Goal: Complete application form

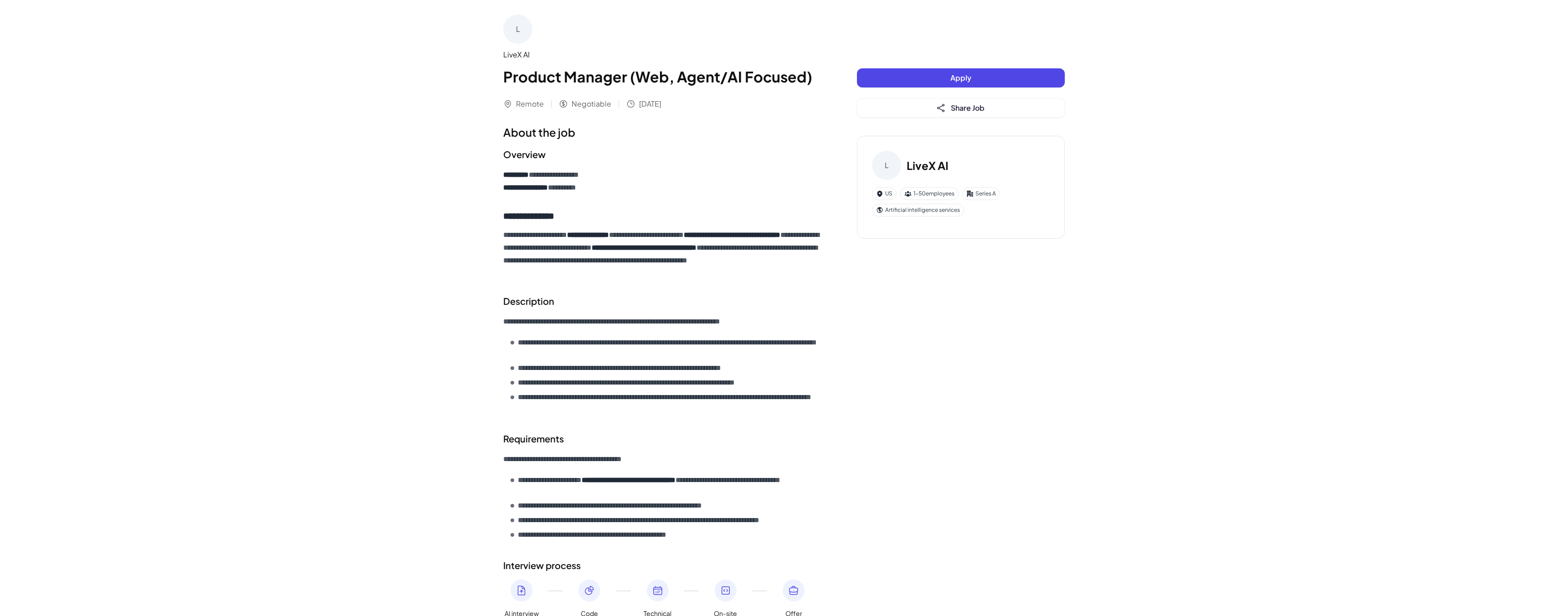
click at [914, 74] on button "Apply" at bounding box center [961, 78] width 208 height 20
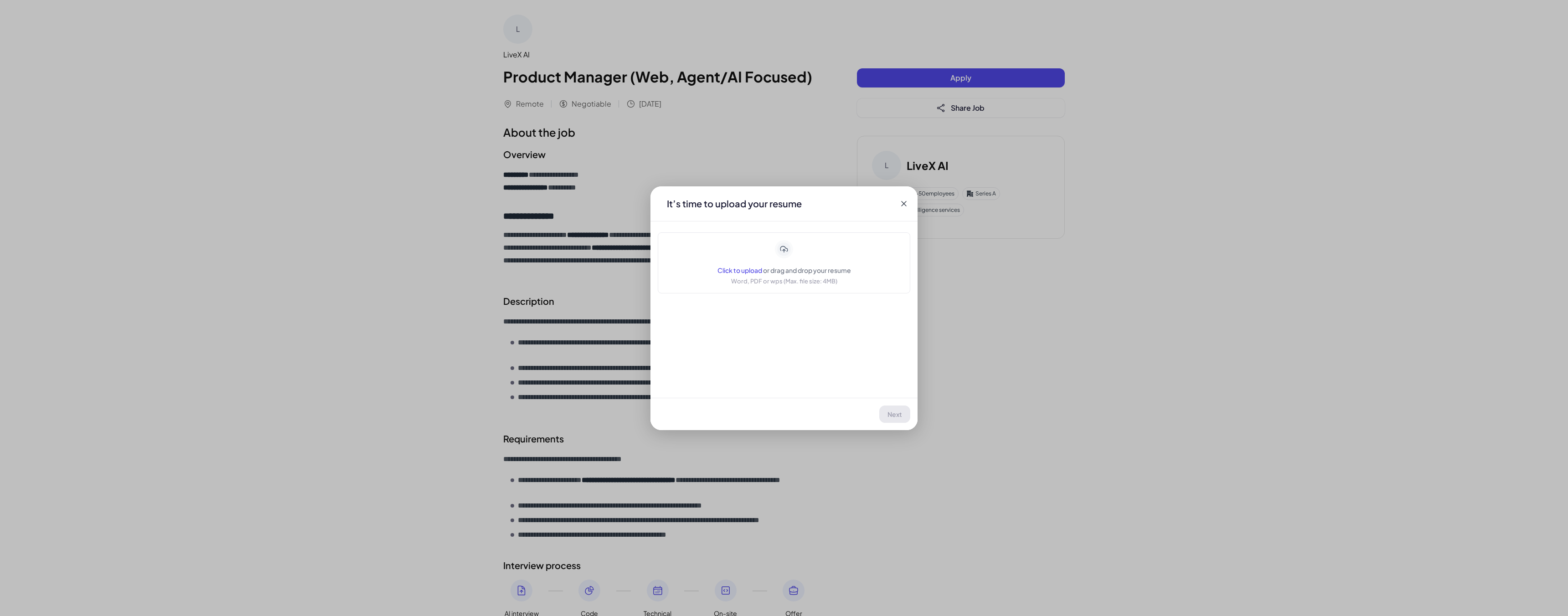
click at [732, 267] on span "Click to upload" at bounding box center [739, 270] width 45 height 8
click at [900, 414] on span "Next" at bounding box center [894, 414] width 15 height 8
click at [813, 363] on input at bounding box center [784, 356] width 194 height 18
type input "**********"
click at [900, 415] on span "Next" at bounding box center [894, 414] width 15 height 8
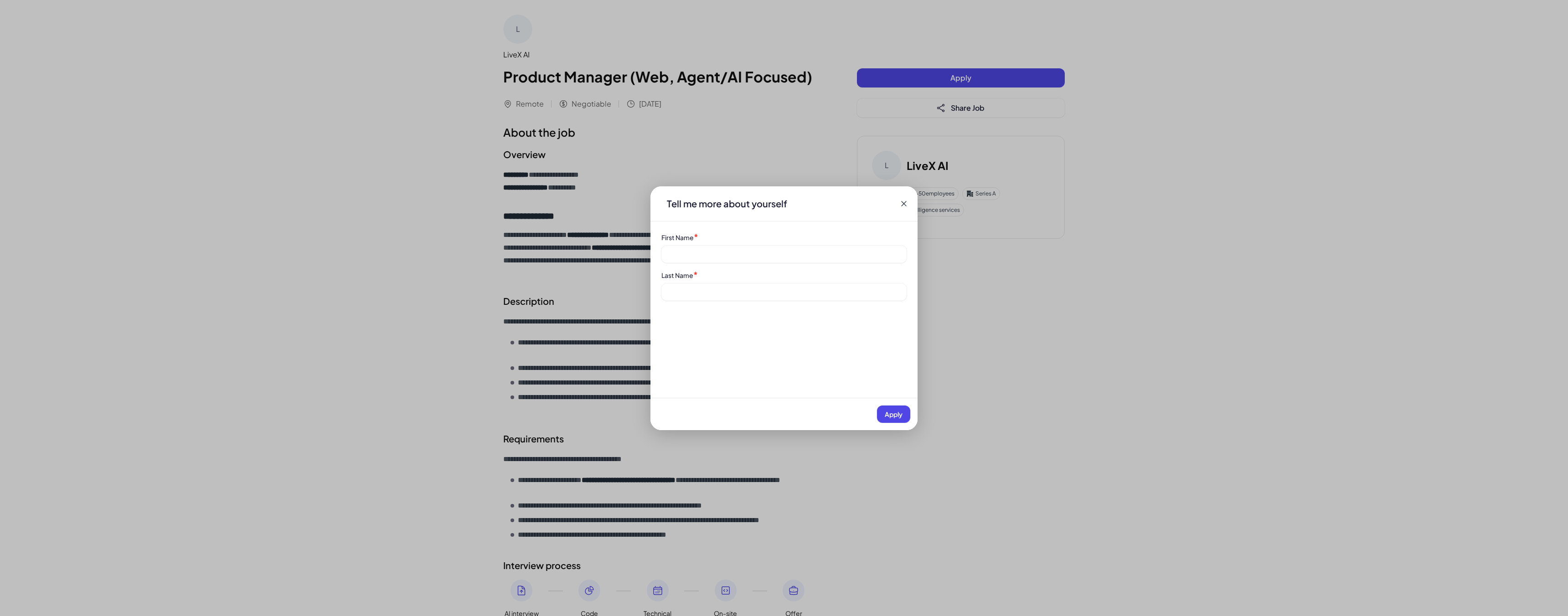
click at [783, 263] on div "First Name * Last Name *" at bounding box center [784, 267] width 267 height 69
click at [785, 259] on input at bounding box center [784, 254] width 245 height 18
type input "******"
click at [901, 414] on span "Apply" at bounding box center [893, 414] width 18 height 8
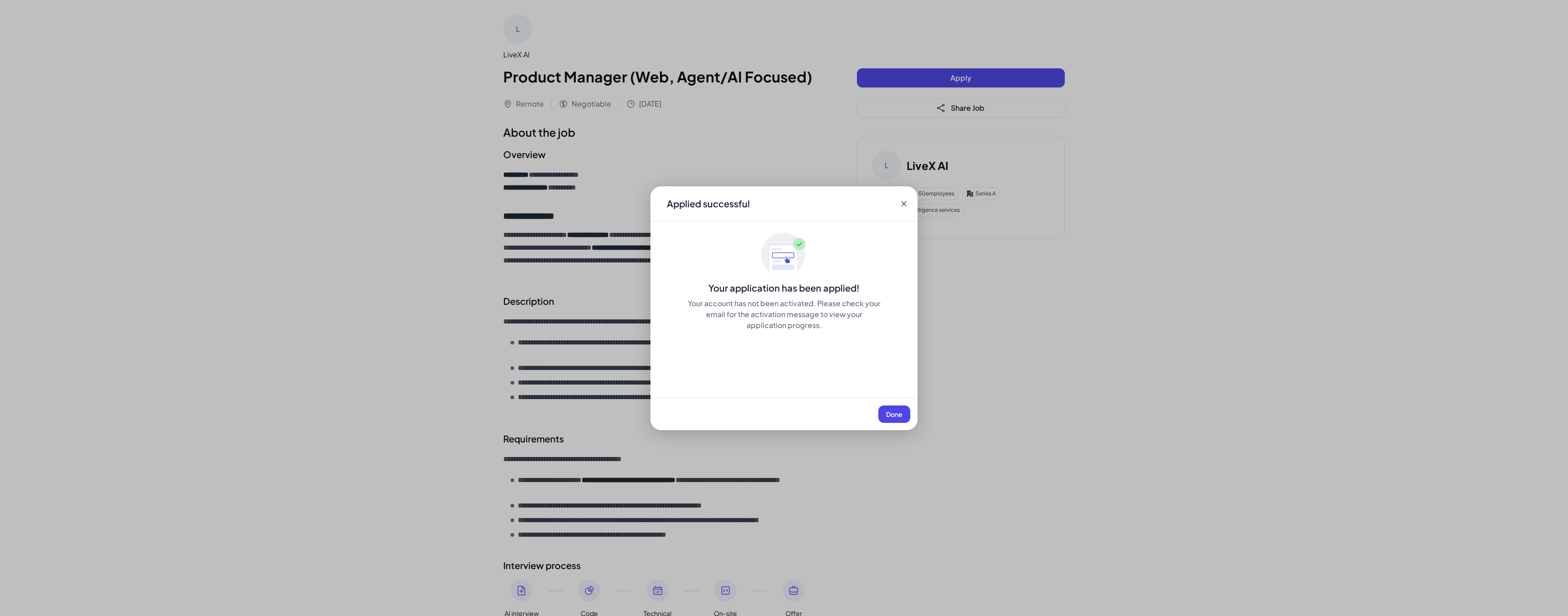
click at [899, 412] on span "Done" at bounding box center [893, 414] width 17 height 8
